Goal: Task Accomplishment & Management: Complete application form

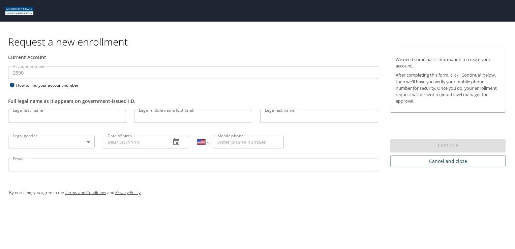
select select "US"
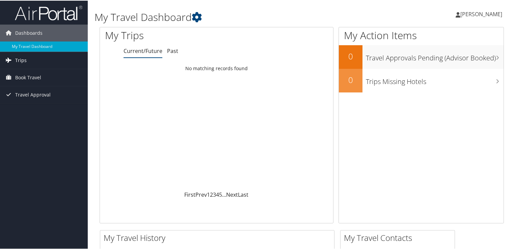
click at [21, 60] on span "Trips" at bounding box center [20, 59] width 11 height 17
click at [22, 106] on span "Book Travel" at bounding box center [28, 107] width 26 height 17
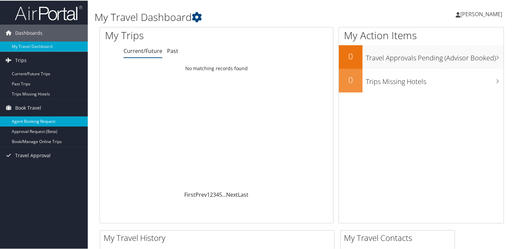
click at [24, 119] on link "Agent Booking Request" at bounding box center [44, 121] width 88 height 10
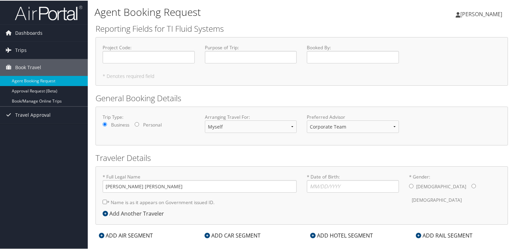
scroll to position [10, 0]
